Goal: Task Accomplishment & Management: Manage account settings

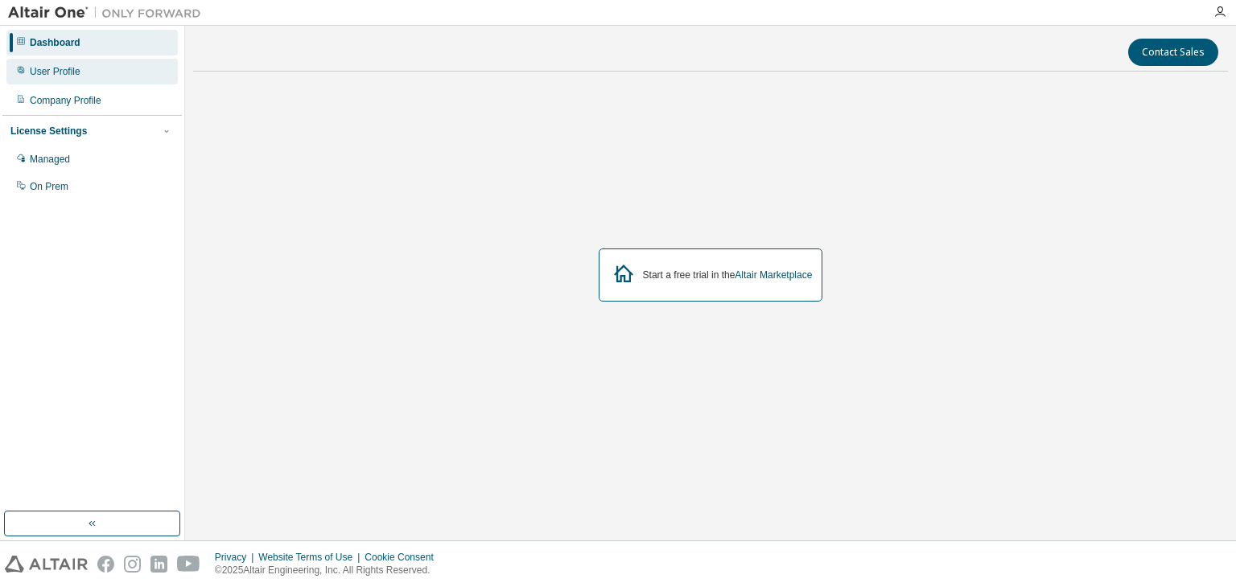
click at [64, 73] on div "User Profile" at bounding box center [55, 71] width 51 height 13
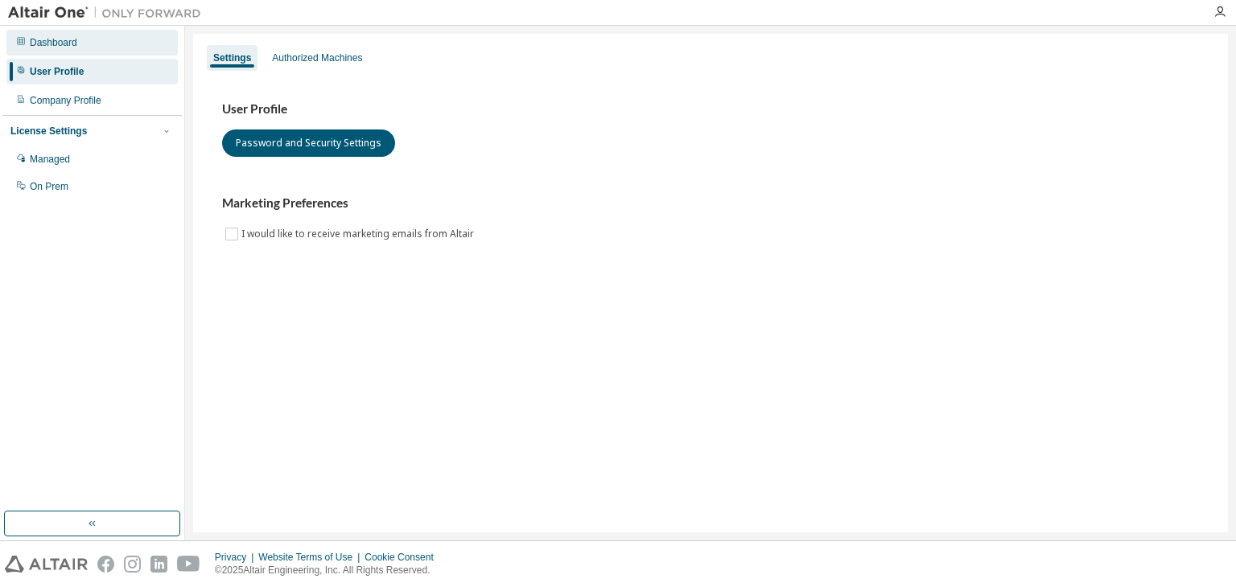
click at [64, 49] on div "Dashboard" at bounding box center [91, 43] width 171 height 26
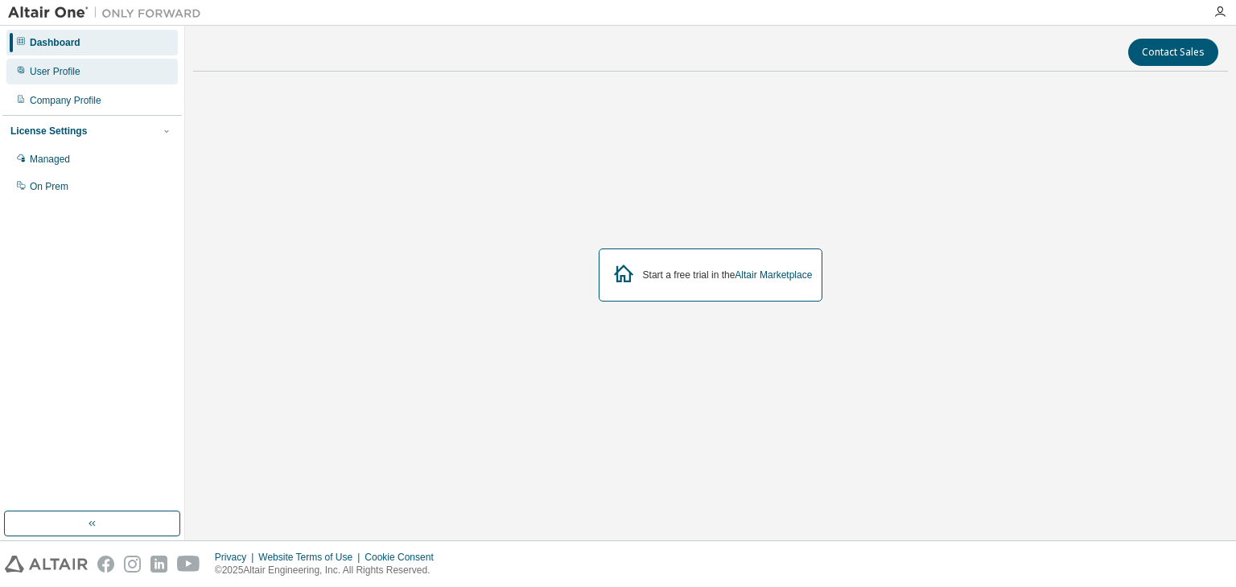
click at [90, 71] on div "User Profile" at bounding box center [91, 72] width 171 height 26
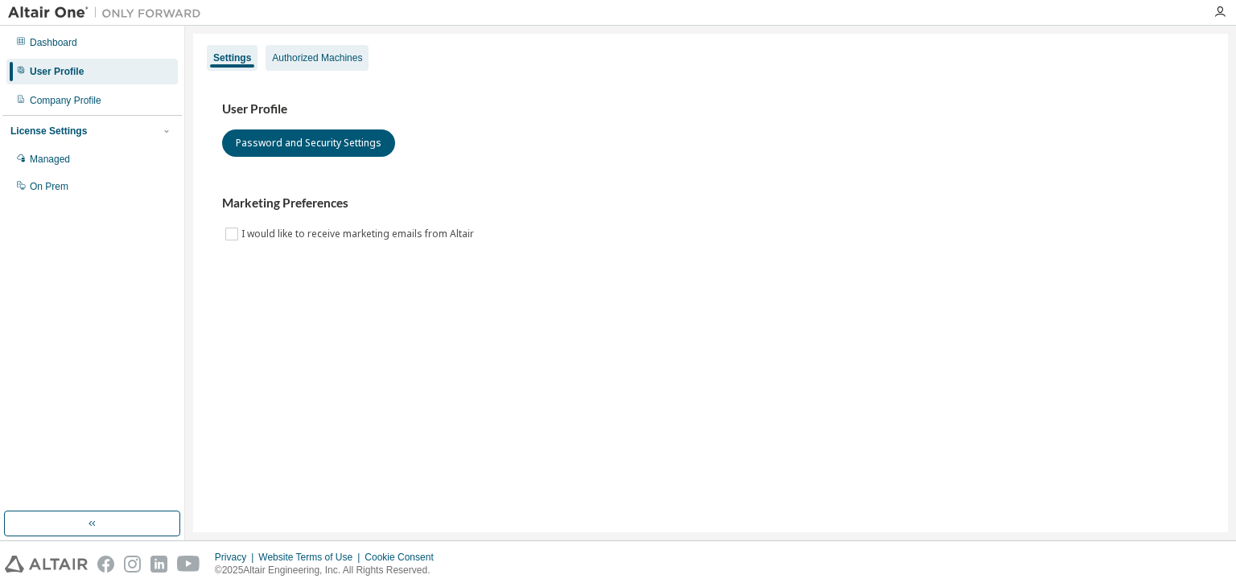
click at [315, 62] on div "Authorized Machines" at bounding box center [317, 57] width 90 height 13
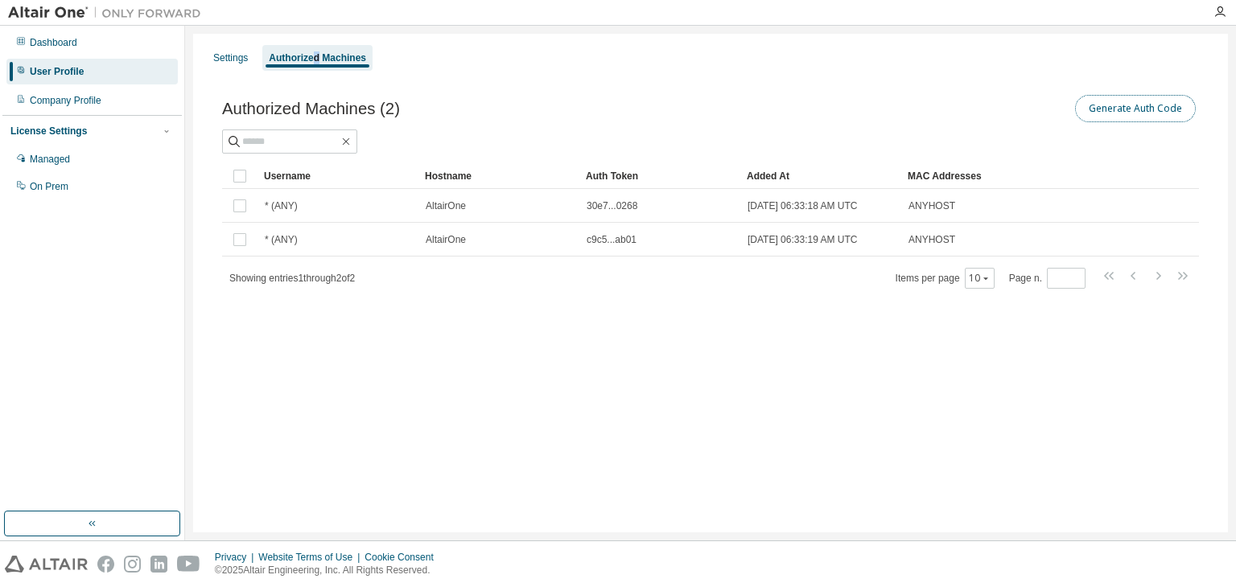
click at [1140, 109] on button "Generate Auth Code" at bounding box center [1135, 108] width 121 height 27
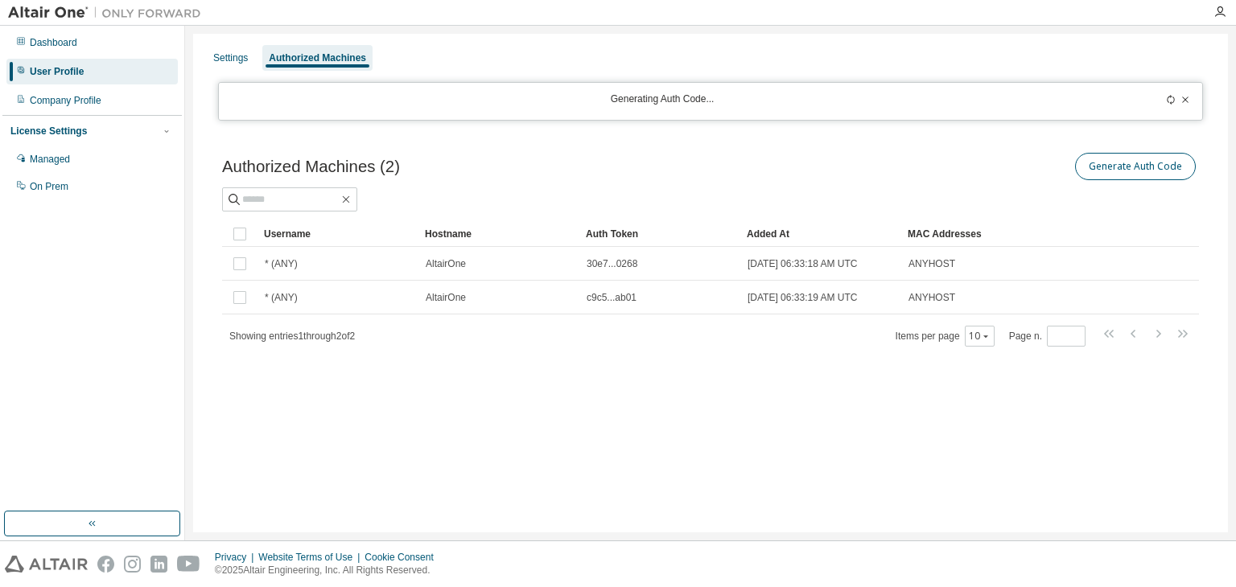
click at [1125, 165] on div "Settings Authorized Machines Generating Auth Code... Authorized Machines (2) Ge…" at bounding box center [710, 283] width 1034 height 499
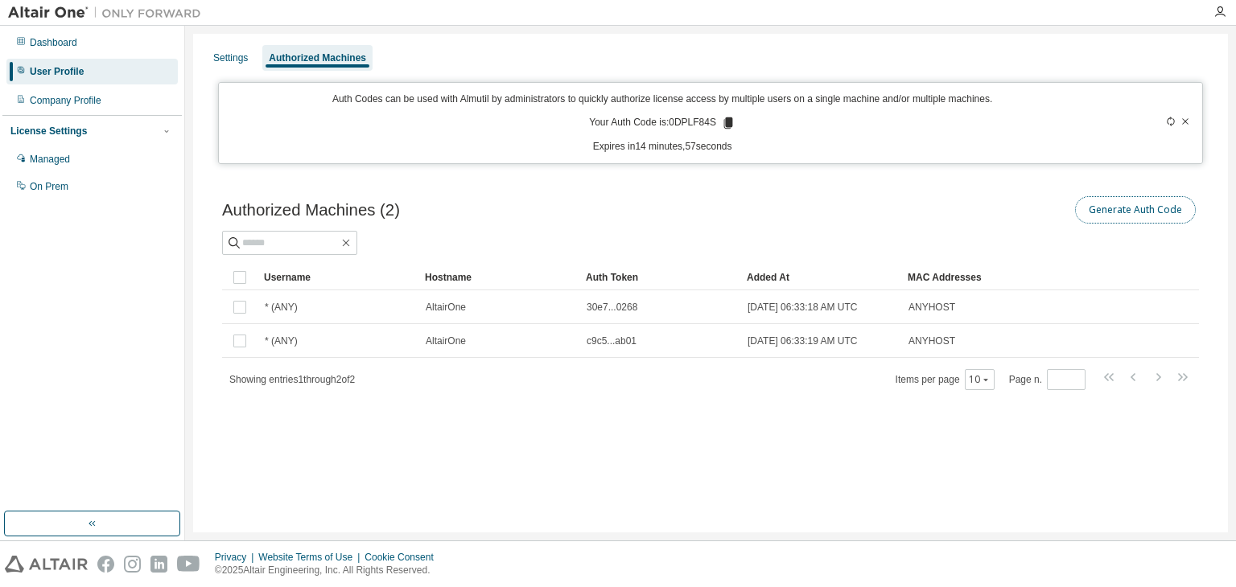
click at [1149, 210] on button "Generate Auth Code" at bounding box center [1135, 209] width 121 height 27
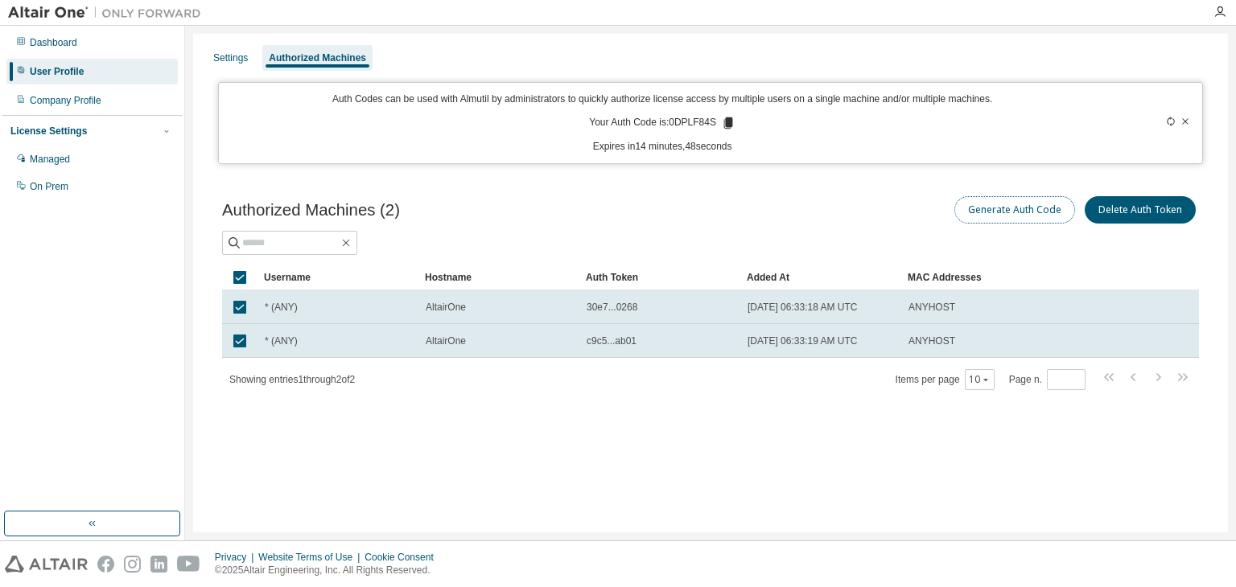
click at [1030, 213] on button "Generate Auth Code" at bounding box center [1014, 209] width 121 height 27
click at [1033, 213] on button "Generate Auth Code" at bounding box center [1014, 209] width 121 height 27
click at [1147, 220] on button "Delete Auth Token" at bounding box center [1139, 209] width 111 height 27
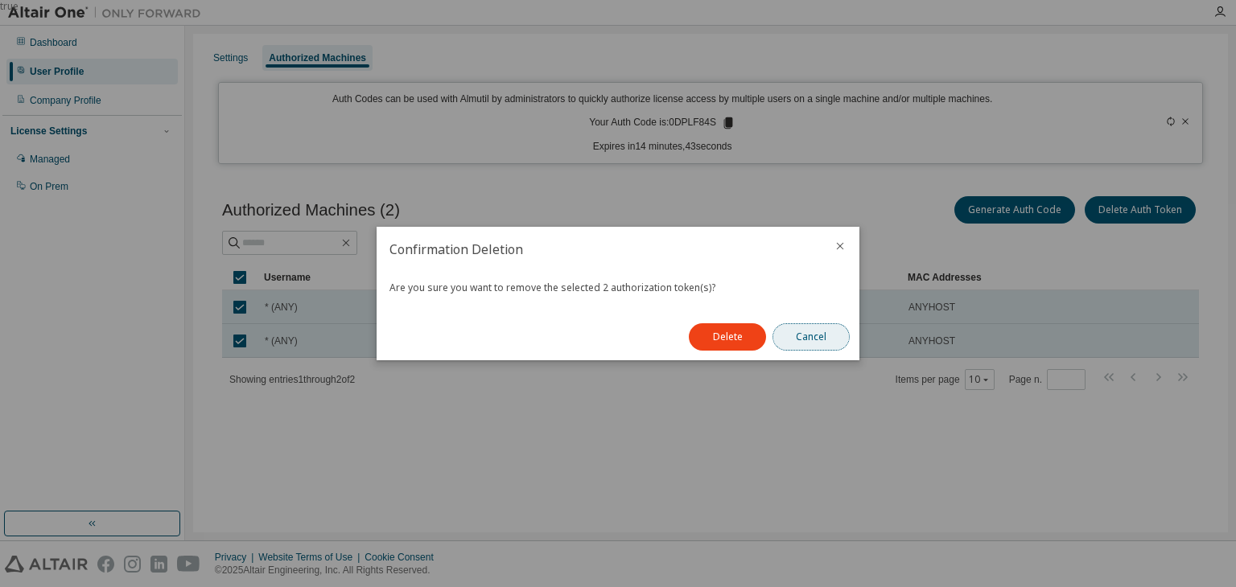
click at [811, 334] on button "Cancel" at bounding box center [810, 336] width 77 height 27
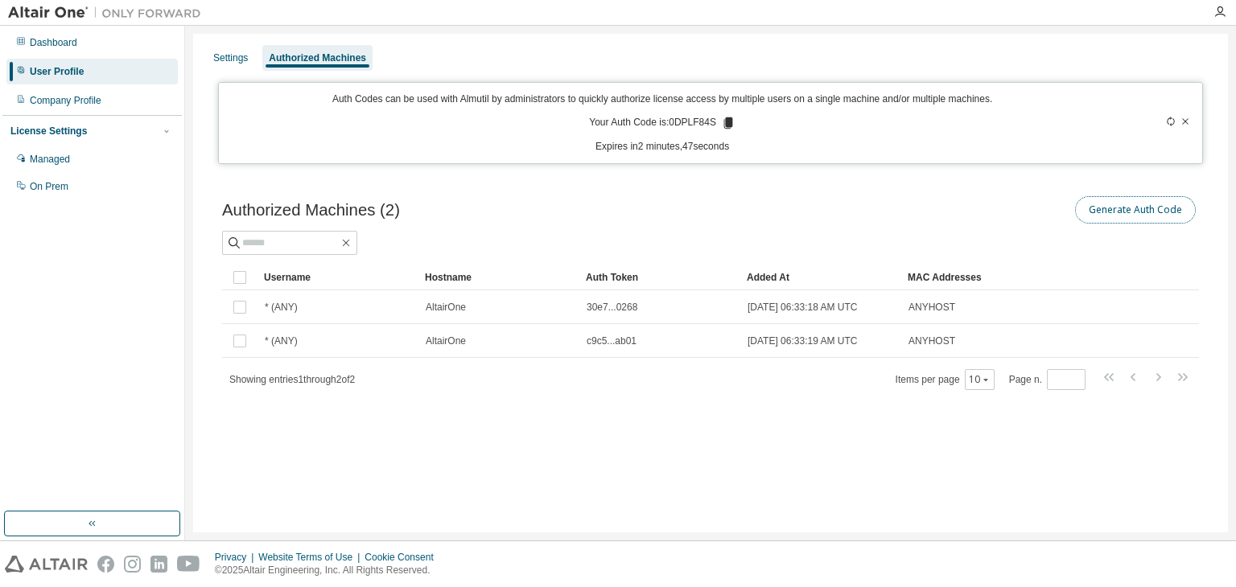
click at [1134, 210] on button "Generate Auth Code" at bounding box center [1135, 209] width 121 height 27
click at [990, 375] on icon "button" at bounding box center [986, 380] width 10 height 10
click at [990, 387] on div "10" at bounding box center [980, 379] width 30 height 21
click at [339, 249] on input "text" at bounding box center [290, 243] width 97 height 16
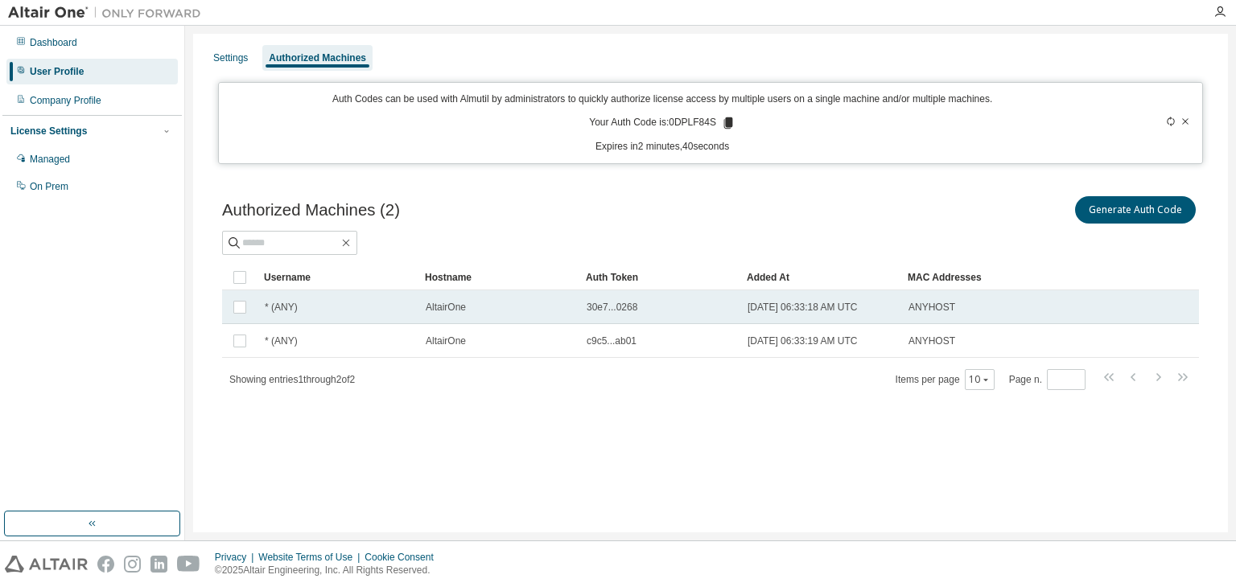
click at [249, 294] on td at bounding box center [239, 307] width 35 height 34
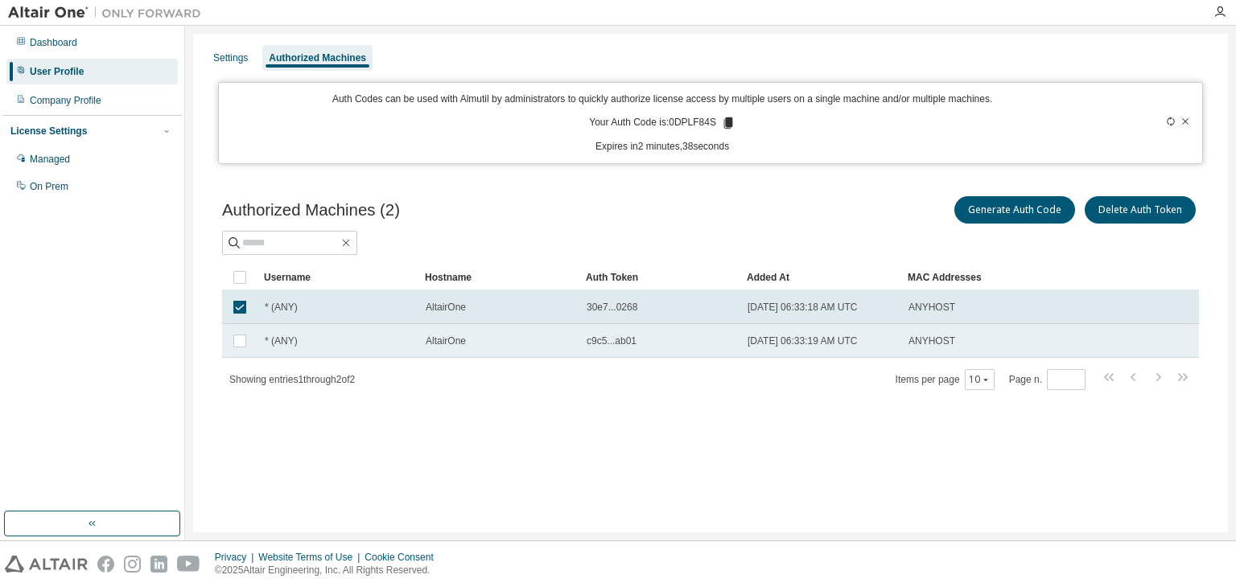
click at [507, 338] on div "AltairOne" at bounding box center [499, 341] width 146 height 13
click at [767, 239] on div at bounding box center [710, 243] width 977 height 24
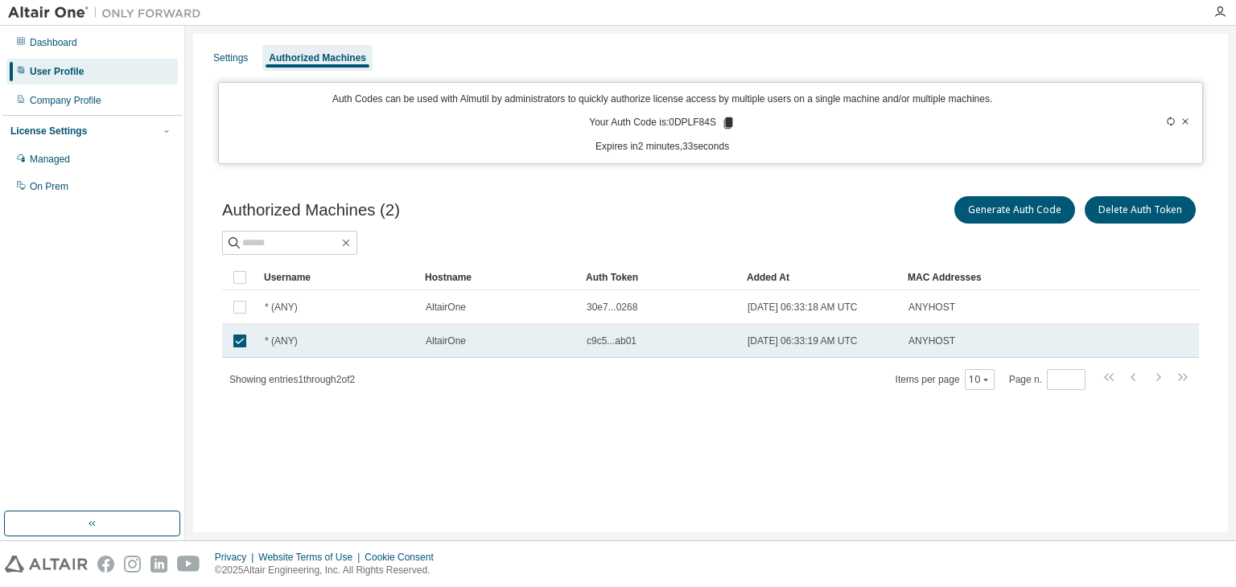
click at [241, 329] on td at bounding box center [239, 341] width 35 height 34
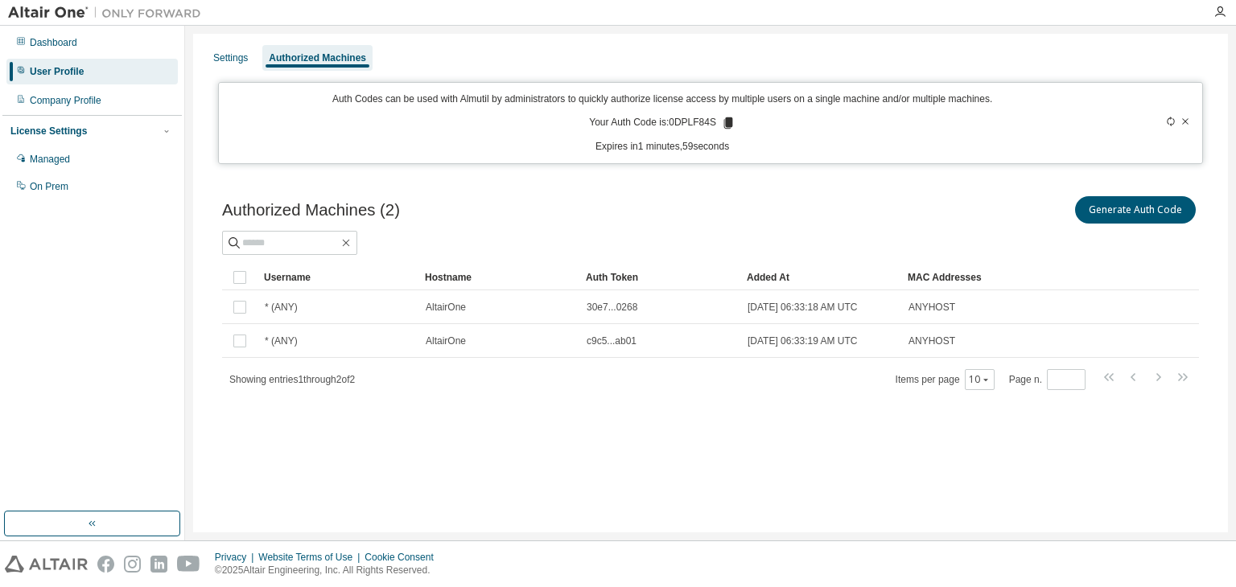
click at [1080, 20] on div at bounding box center [706, 12] width 994 height 25
click at [1125, 68] on div "Settings Authorized Machines" at bounding box center [710, 57] width 1015 height 29
click at [993, 463] on div "Settings Authorized Machines Auth Codes can be used with Almutil by administrat…" at bounding box center [710, 283] width 1034 height 499
